Goal: Navigation & Orientation: Find specific page/section

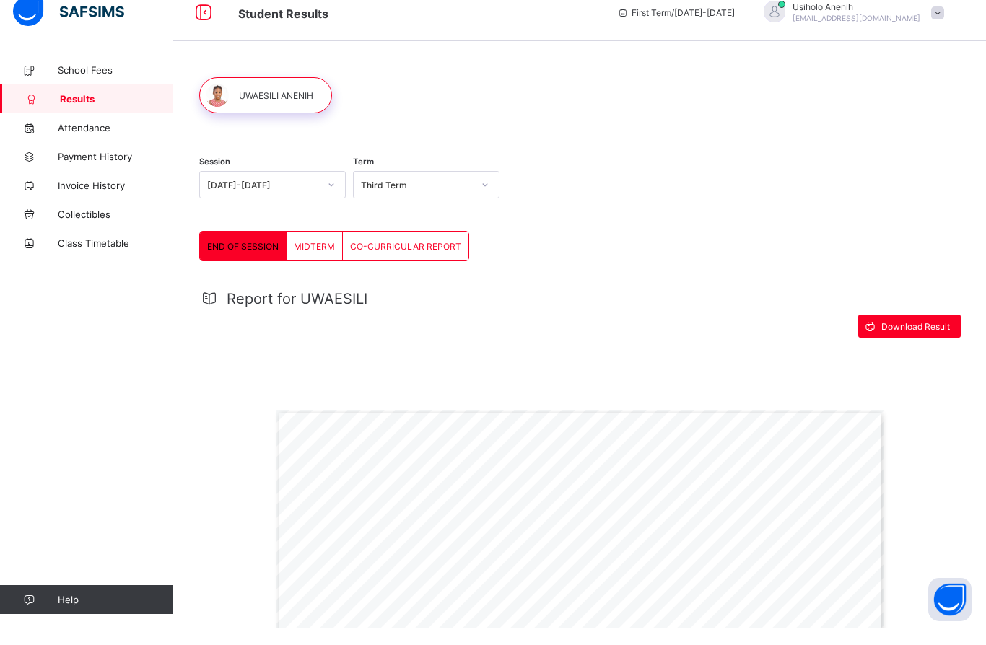
click at [310, 248] on div "MIDTERM" at bounding box center [314, 262] width 56 height 29
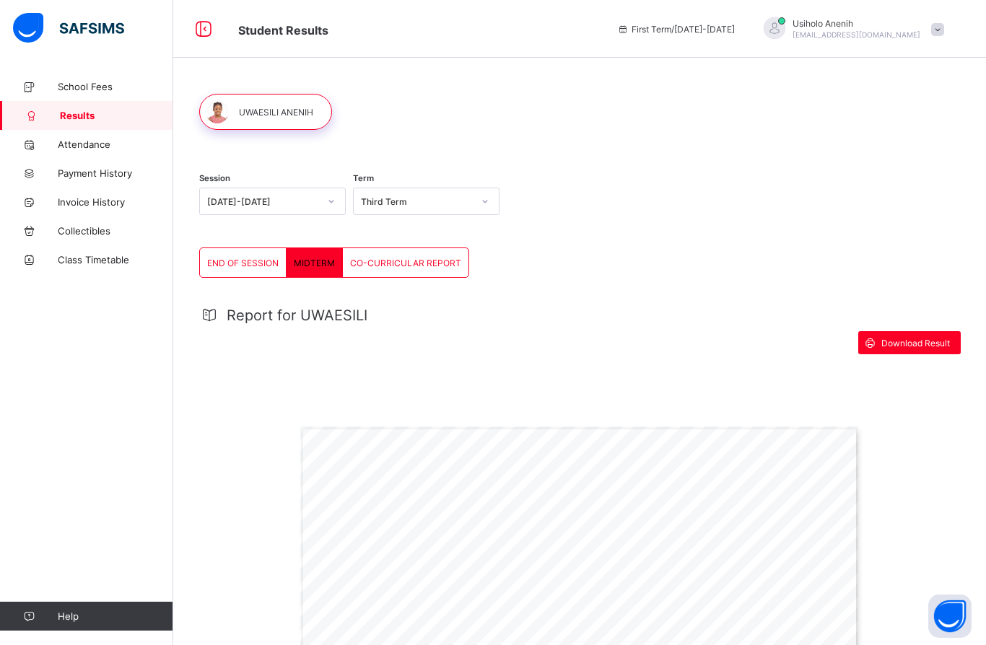
click at [406, 269] on div "CO-CURRICULAR REPORT" at bounding box center [406, 262] width 126 height 29
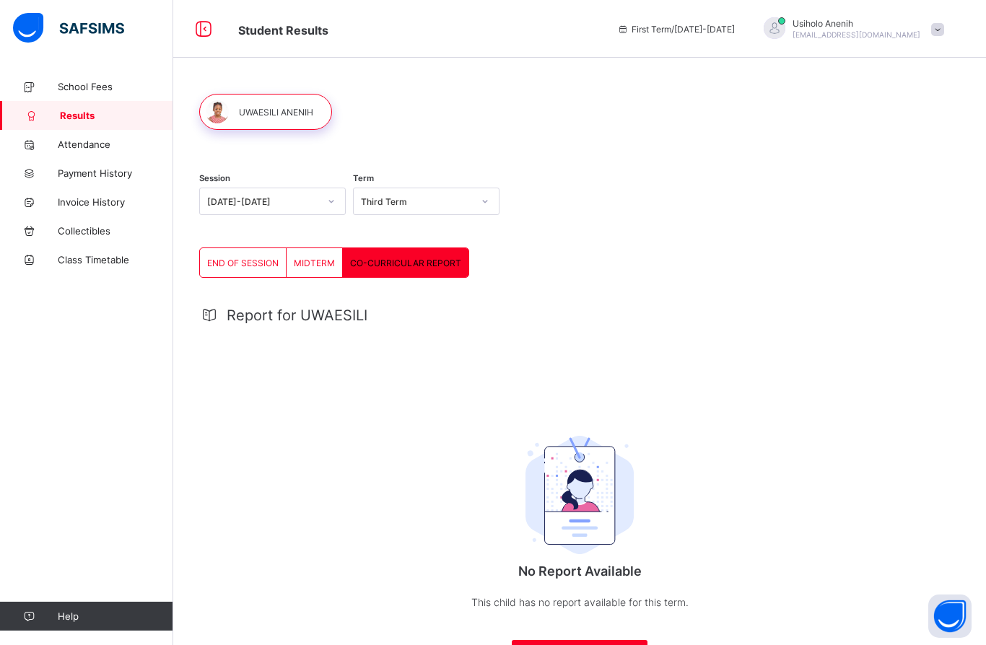
scroll to position [63, 0]
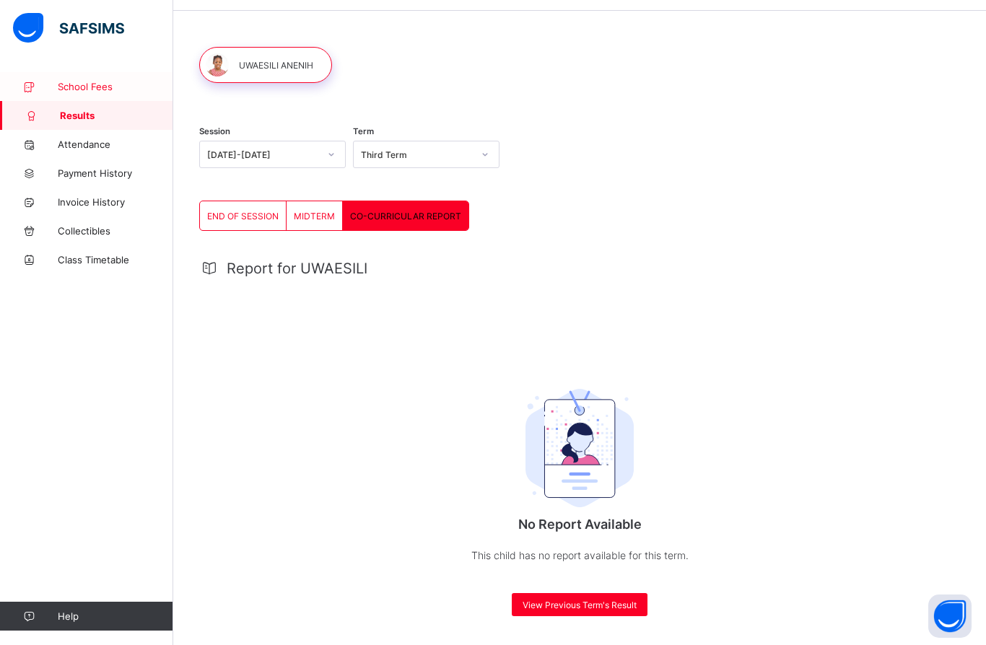
click at [92, 92] on span "School Fees" at bounding box center [115, 87] width 115 height 12
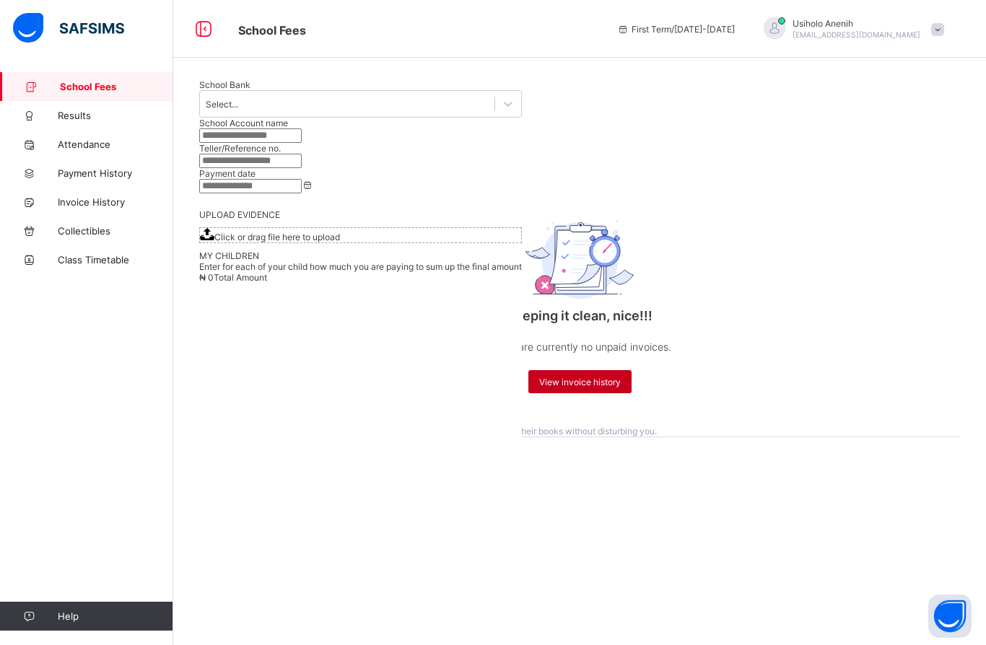
click at [584, 377] on span "View invoice history" at bounding box center [580, 382] width 82 height 11
click at [565, 377] on span "View invoice history" at bounding box center [580, 382] width 82 height 11
click at [587, 370] on div "View invoice history" at bounding box center [579, 381] width 103 height 23
drag, startPoint x: 587, startPoint y: 330, endPoint x: -1, endPoint y: -64, distance: 707.5
click at [0, 0] on html "School Fees First Term / [DATE]-[DATE] [PERSON_NAME] [PERSON_NAME][EMAIL_ADDRES…" at bounding box center [493, 322] width 986 height 645
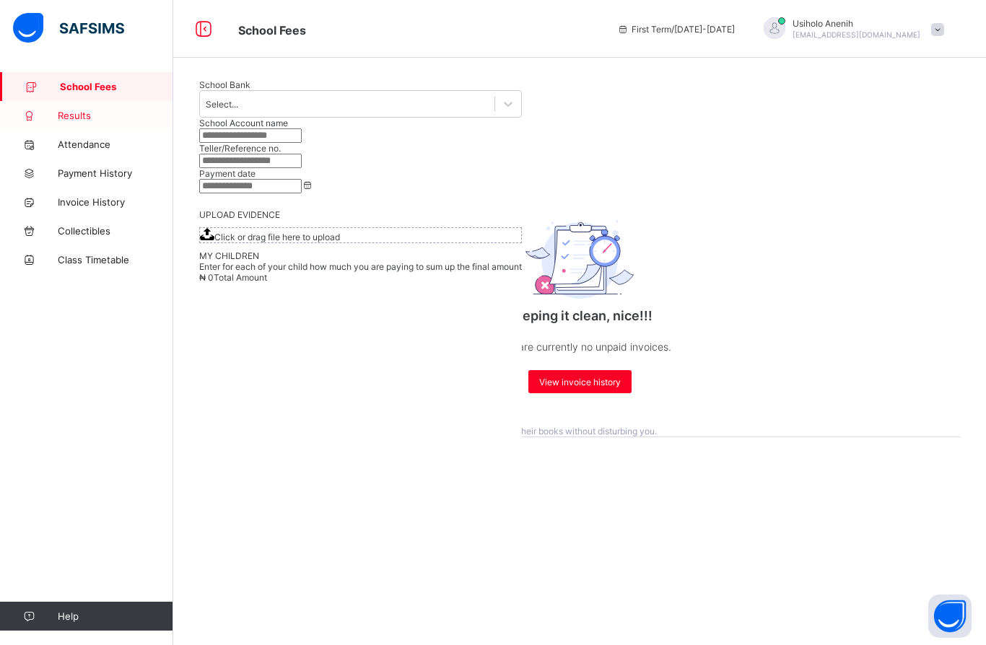
click at [84, 120] on span "Results" at bounding box center [115, 116] width 115 height 12
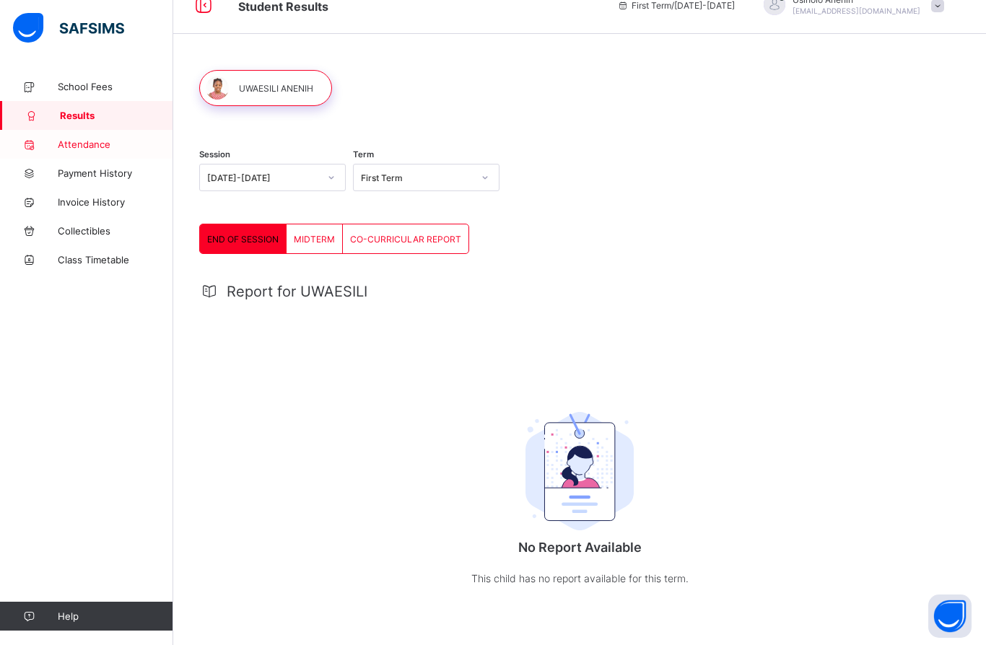
click at [99, 151] on link "Attendance" at bounding box center [86, 144] width 173 height 29
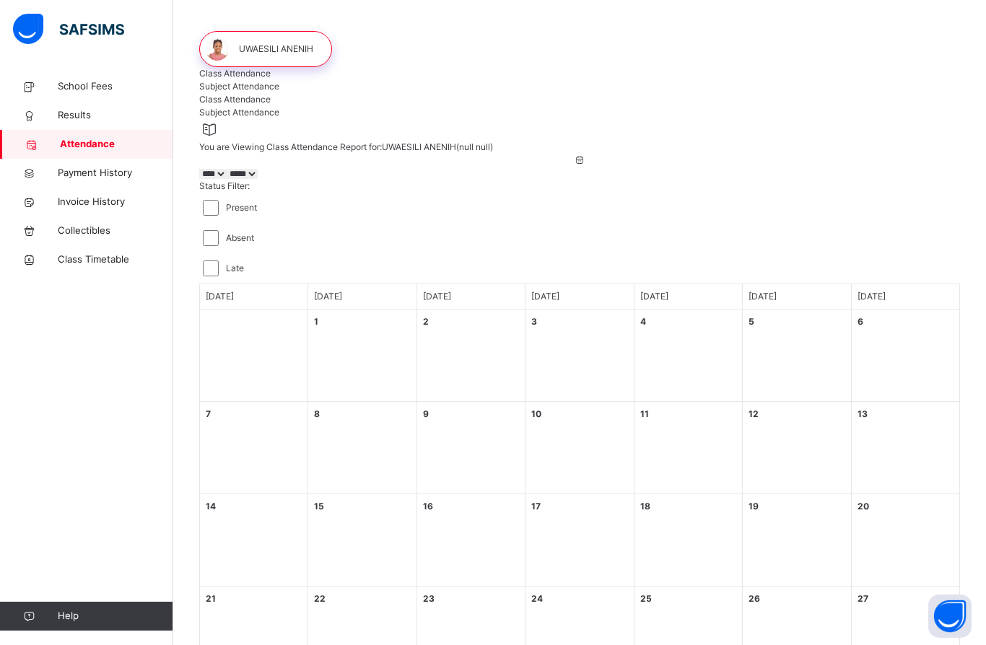
select select "****"
select select "*"
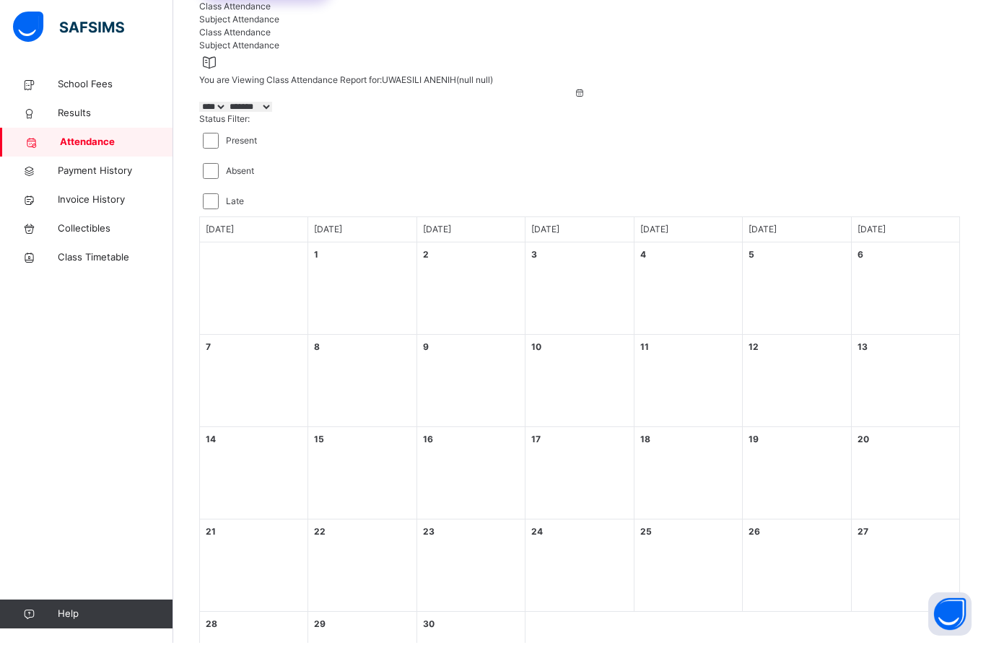
scroll to position [126, 0]
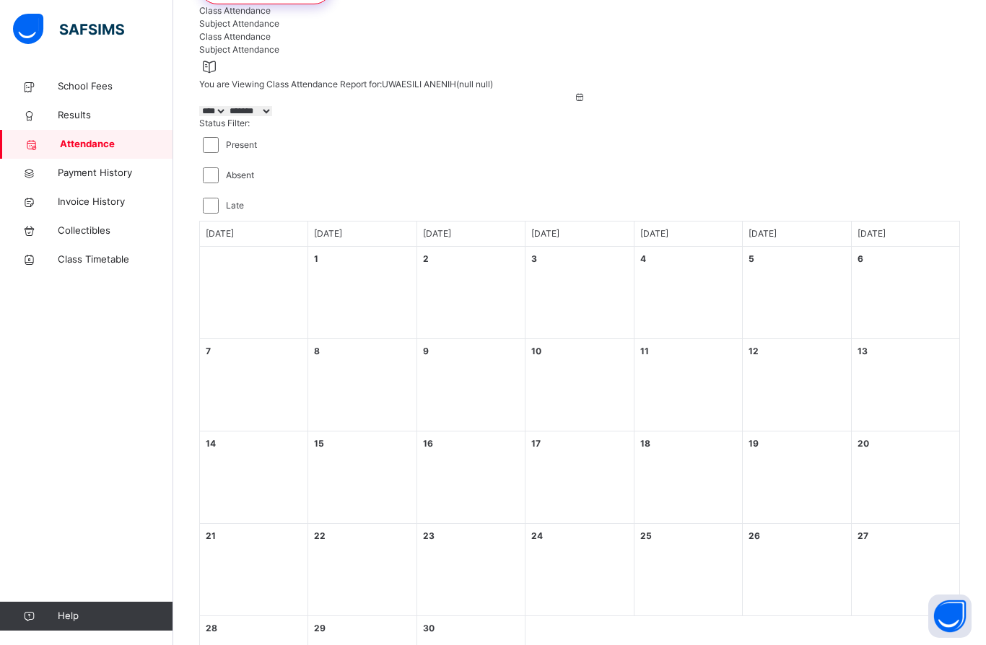
drag, startPoint x: 114, startPoint y: 178, endPoint x: 114, endPoint y: 304, distance: 125.6
click at [114, 178] on span "Payment History" at bounding box center [115, 173] width 115 height 14
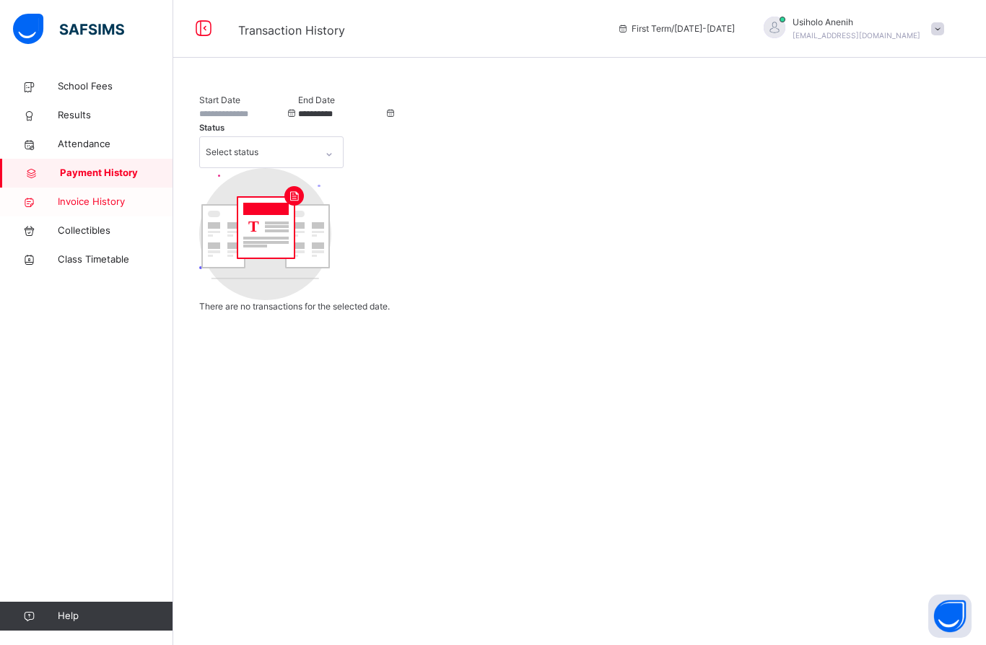
click at [102, 201] on span "Invoice History" at bounding box center [115, 202] width 115 height 14
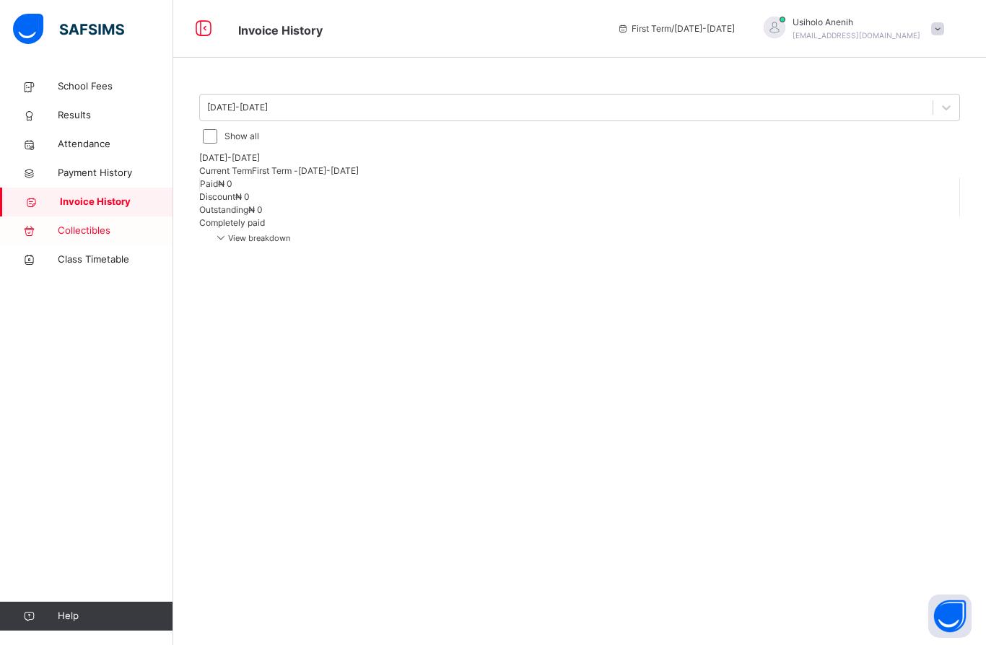
click at [102, 238] on link "Collectibles" at bounding box center [86, 230] width 173 height 29
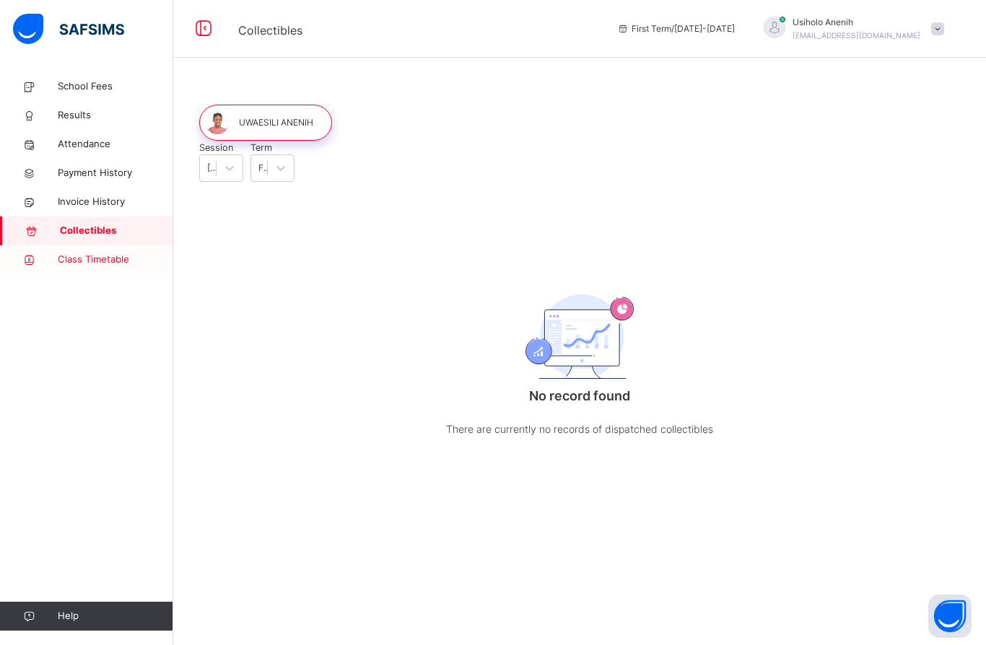
click at [97, 268] on link "Class Timetable" at bounding box center [86, 259] width 173 height 29
